Goal: Subscribe to service/newsletter

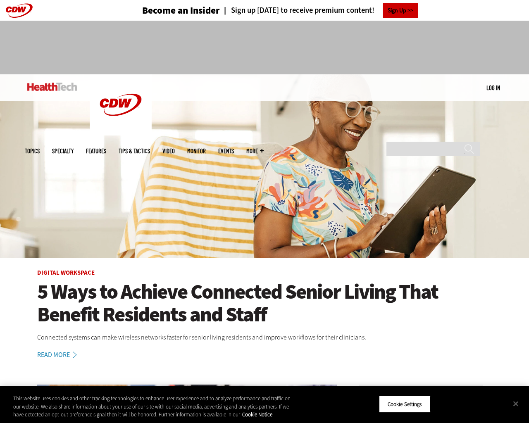
click at [525, 212] on img at bounding box center [264, 166] width 529 height 184
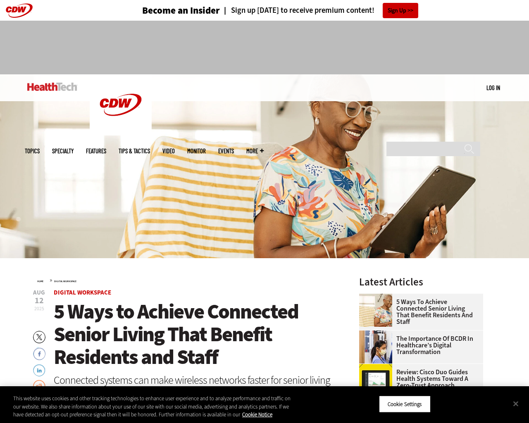
click at [297, 10] on h4 "Sign up [DATE] to receive premium content!" at bounding box center [297, 11] width 155 height 8
